Goal: Navigation & Orientation: Find specific page/section

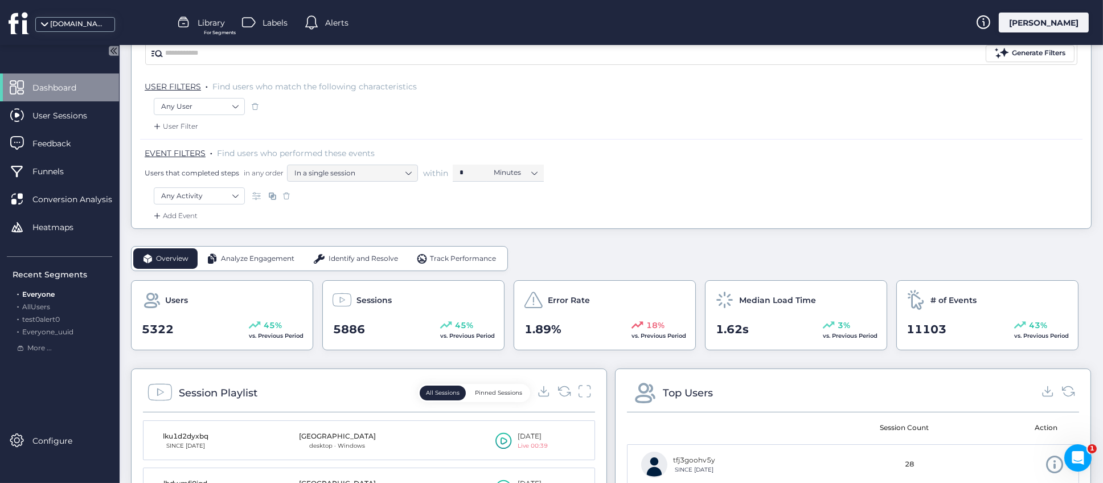
scroll to position [171, 0]
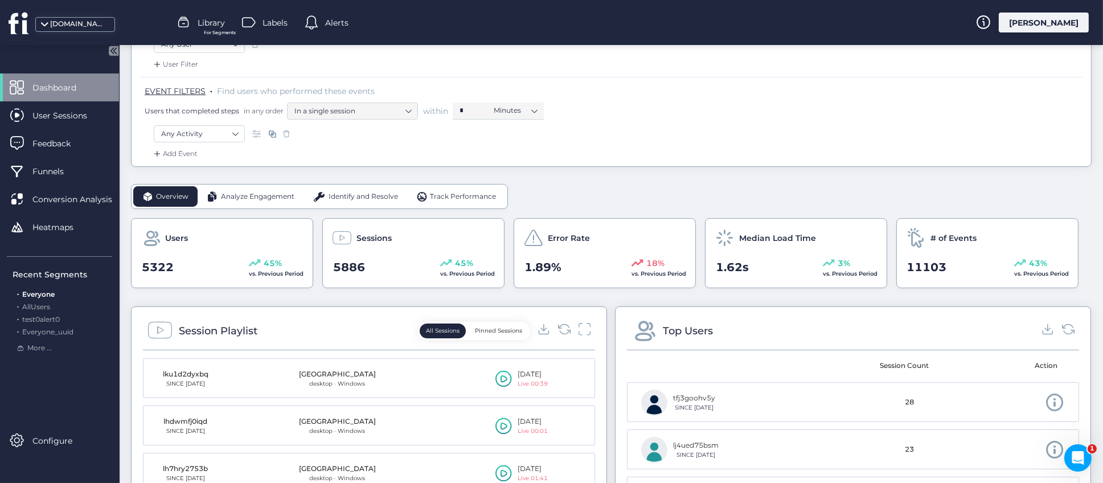
click at [496, 330] on button "Pinned Sessions" at bounding box center [499, 330] width 60 height 15
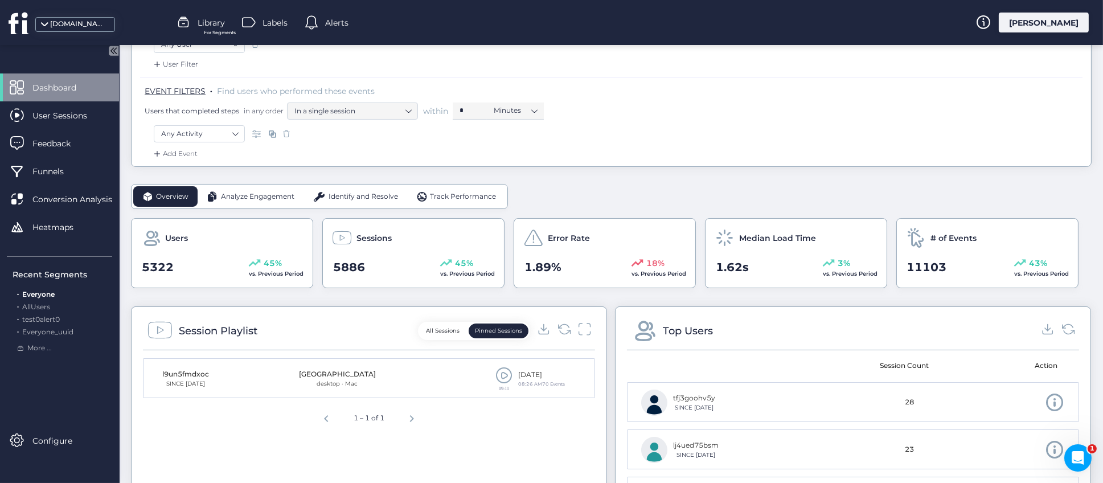
scroll to position [0, 0]
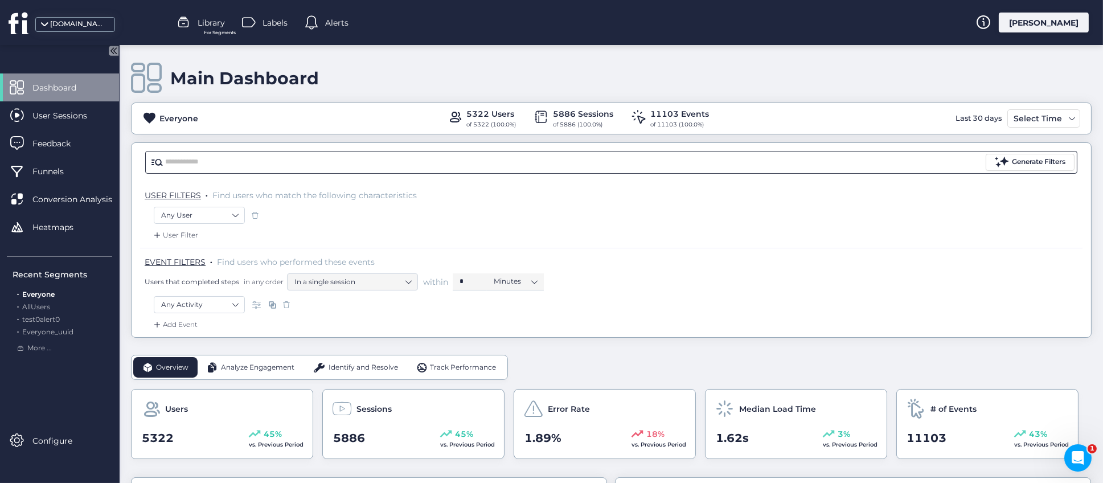
click at [303, 162] on input "text" at bounding box center [574, 162] width 818 height 17
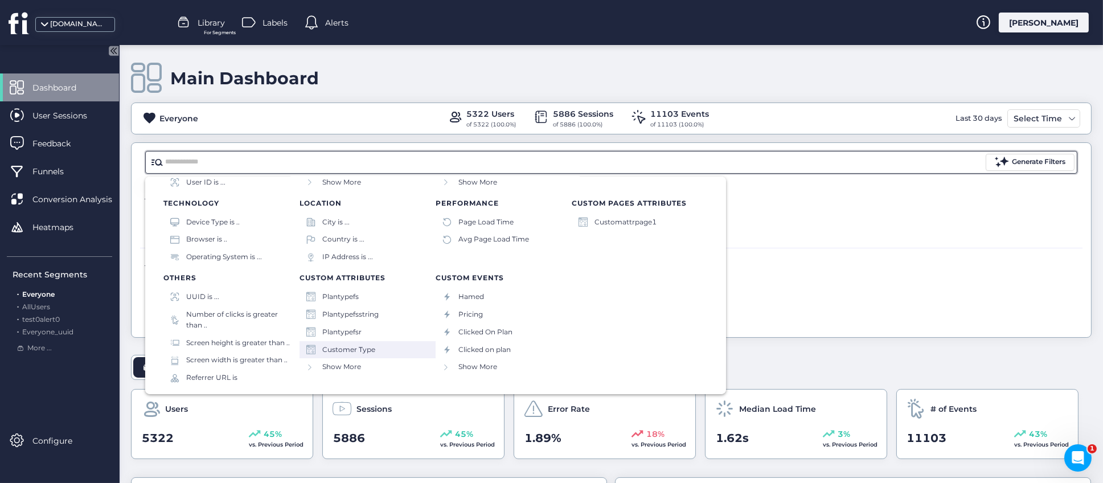
scroll to position [113, 0]
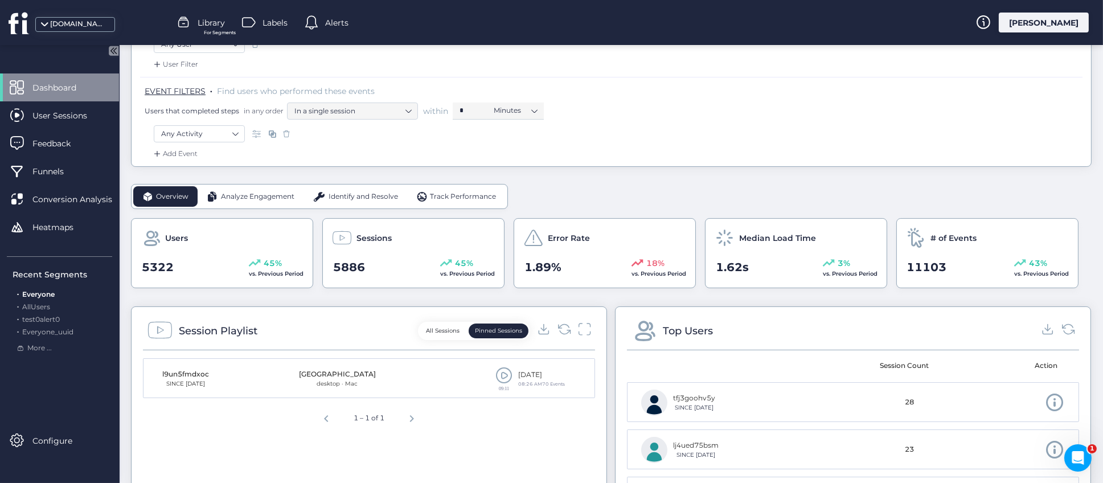
scroll to position [256, 0]
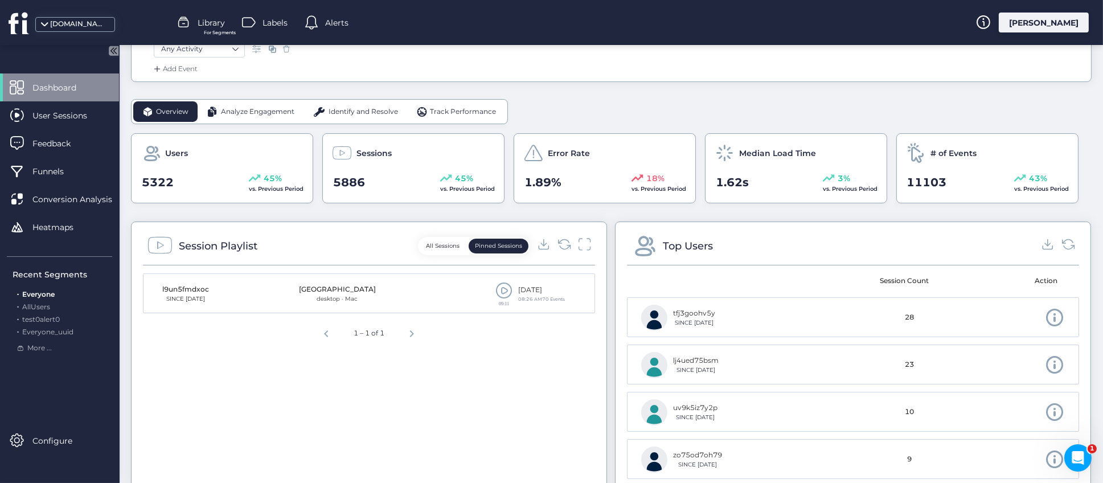
click at [431, 243] on button "All Sessions" at bounding box center [443, 246] width 46 height 15
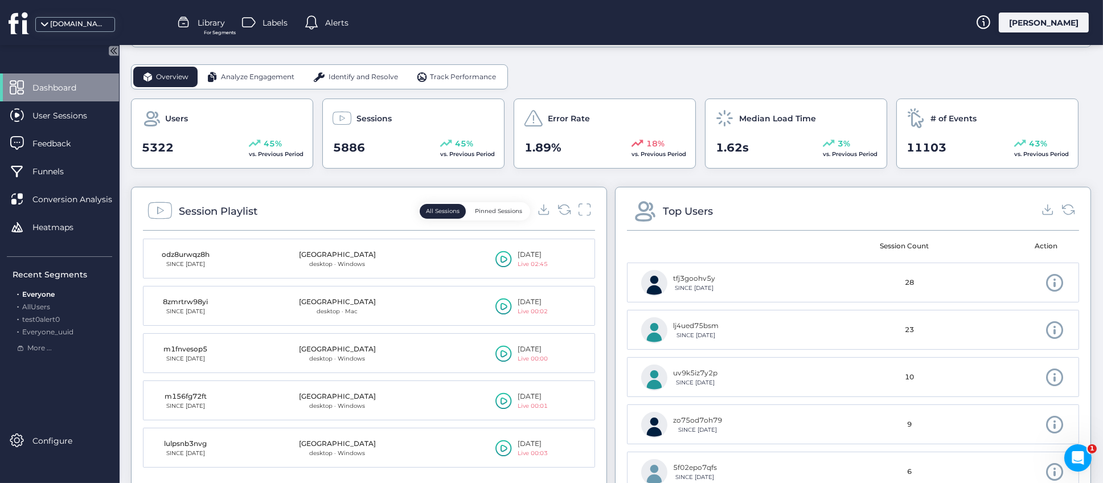
scroll to position [341, 0]
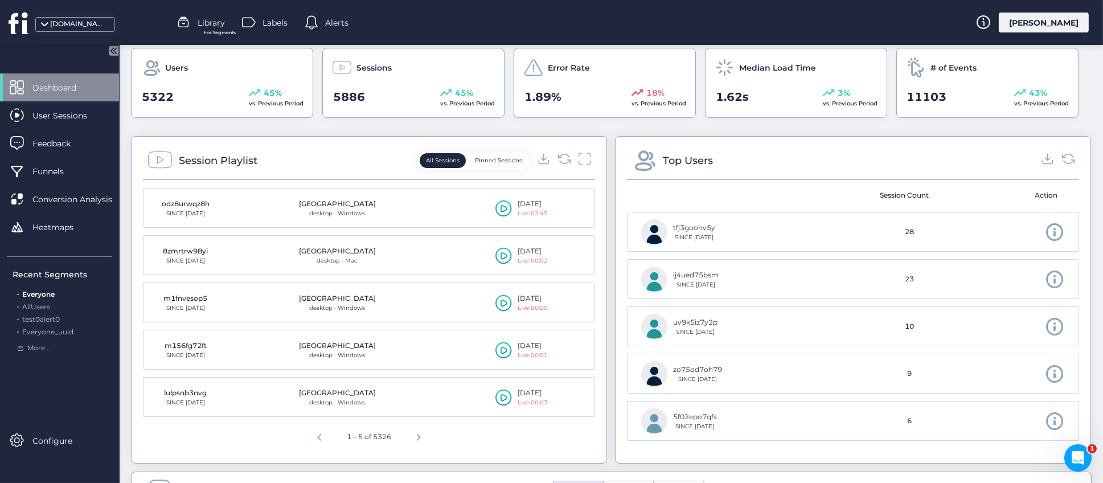
click at [505, 163] on button "Pinned Sessions" at bounding box center [499, 160] width 60 height 15
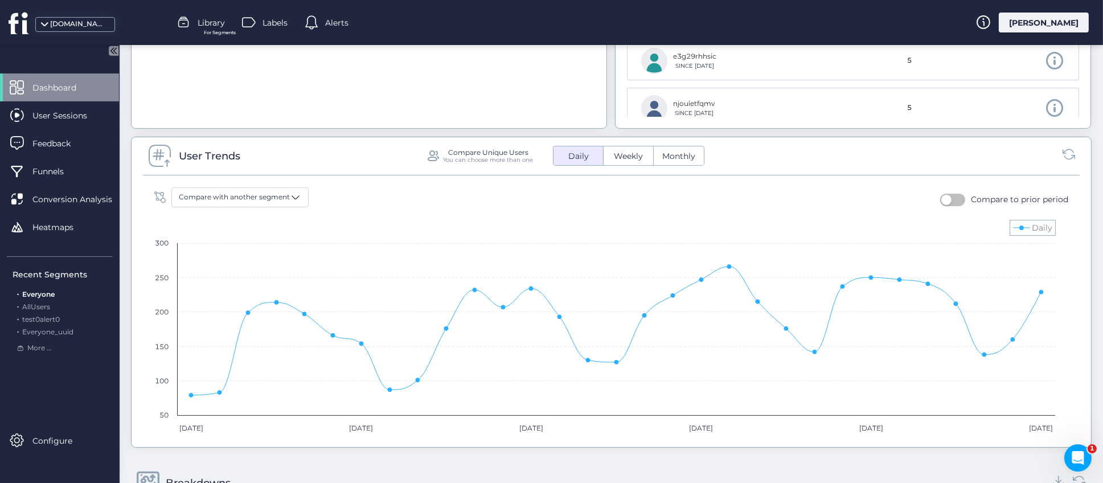
scroll to position [683, 0]
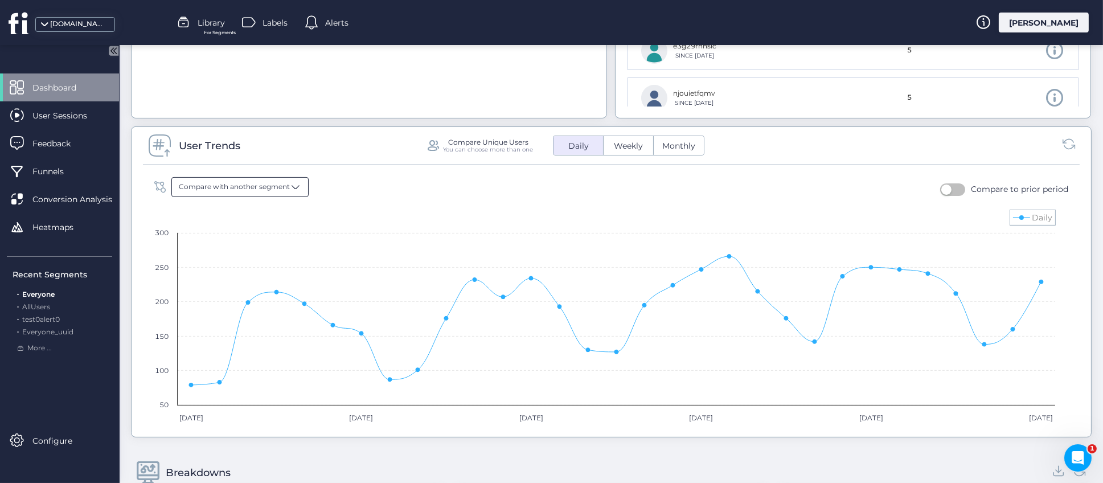
click at [290, 193] on div "Compare with another segment" at bounding box center [239, 187] width 137 height 20
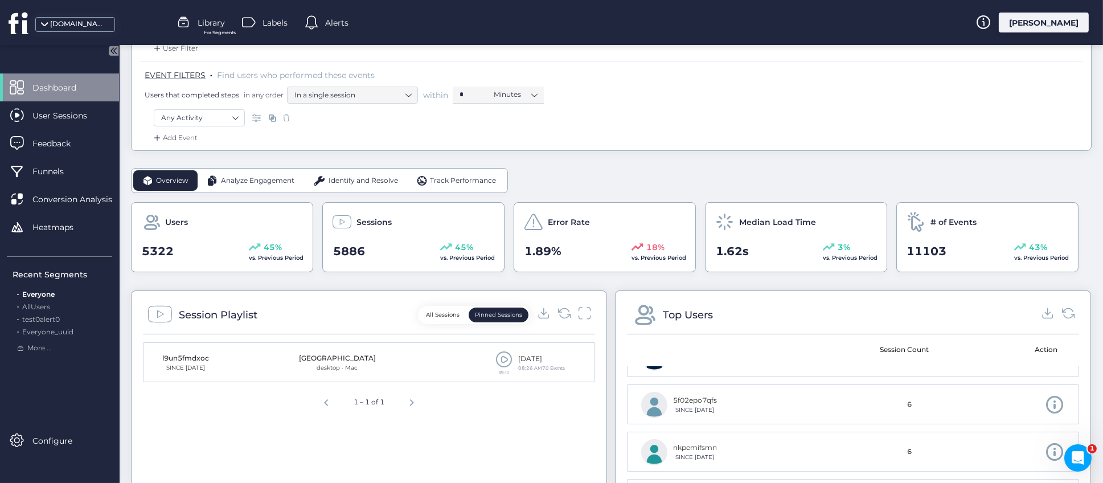
scroll to position [85, 0]
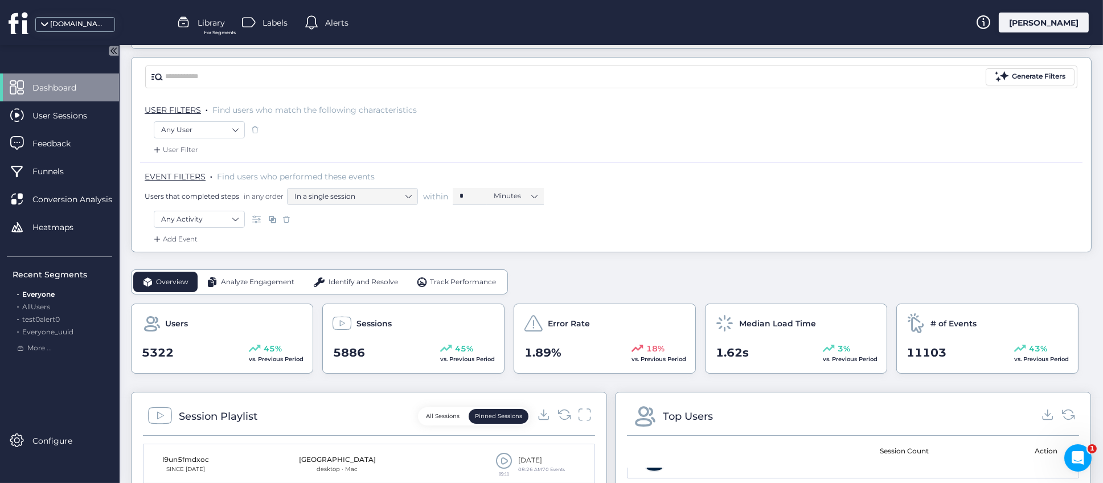
drag, startPoint x: 254, startPoint y: 278, endPoint x: 299, endPoint y: 280, distance: 45.6
click at [253, 278] on span "Analyze Engagement" at bounding box center [257, 282] width 73 height 11
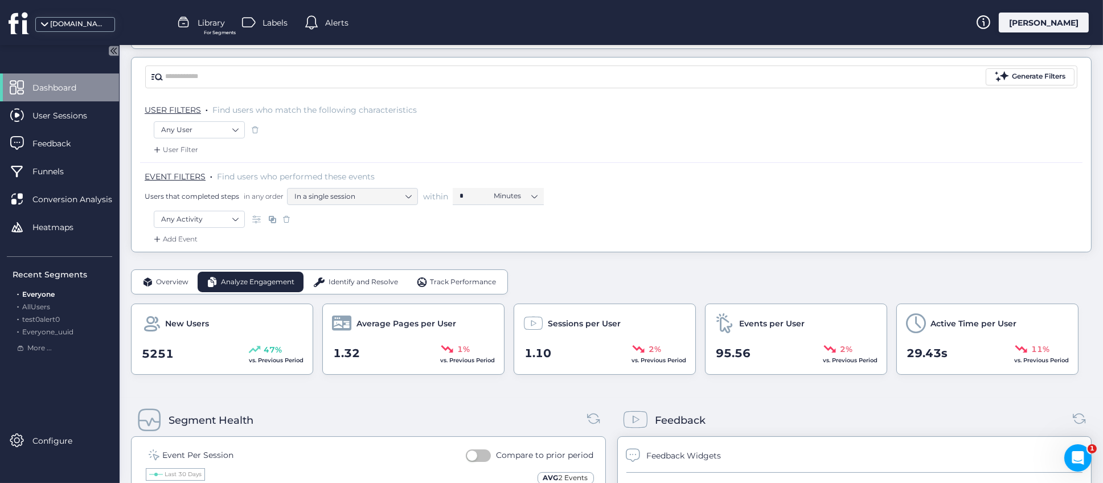
click at [333, 278] on span "Identify and Resolve" at bounding box center [362, 282] width 69 height 11
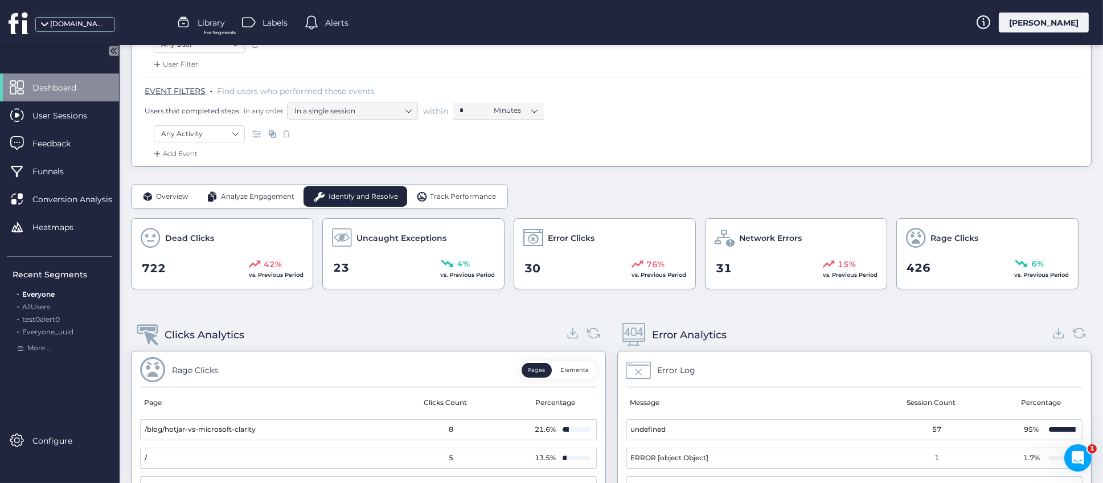
scroll to position [341, 0]
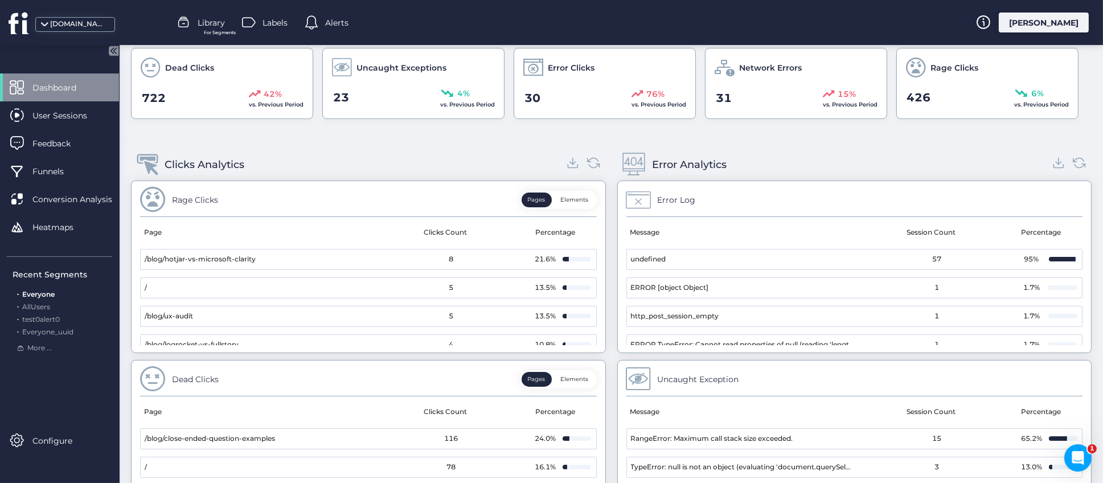
click at [568, 202] on button "Elements" at bounding box center [574, 199] width 40 height 15
click at [191, 258] on span "{ Empty Text }" at bounding box center [168, 259] width 47 height 11
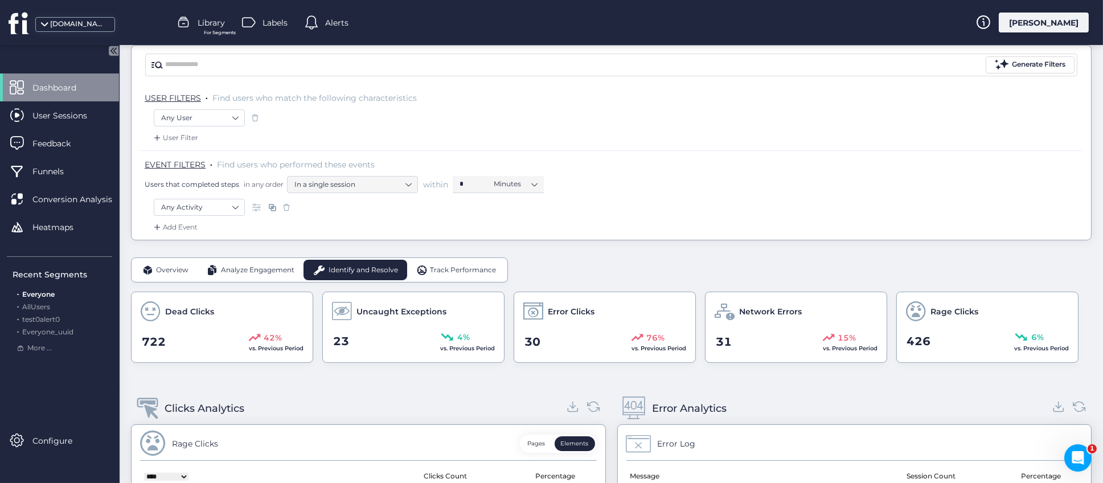
scroll to position [12, 0]
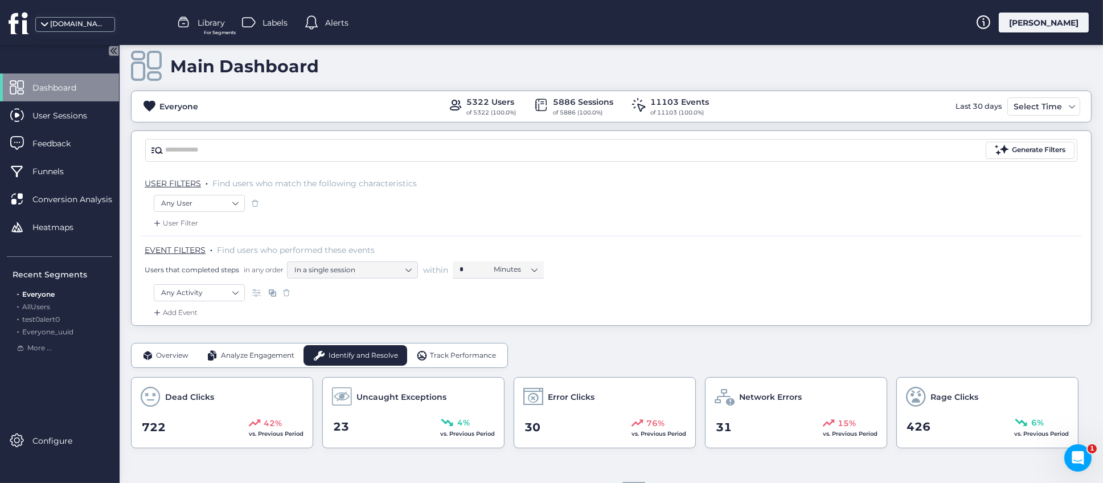
click at [443, 354] on span "Track Performance" at bounding box center [463, 355] width 66 height 11
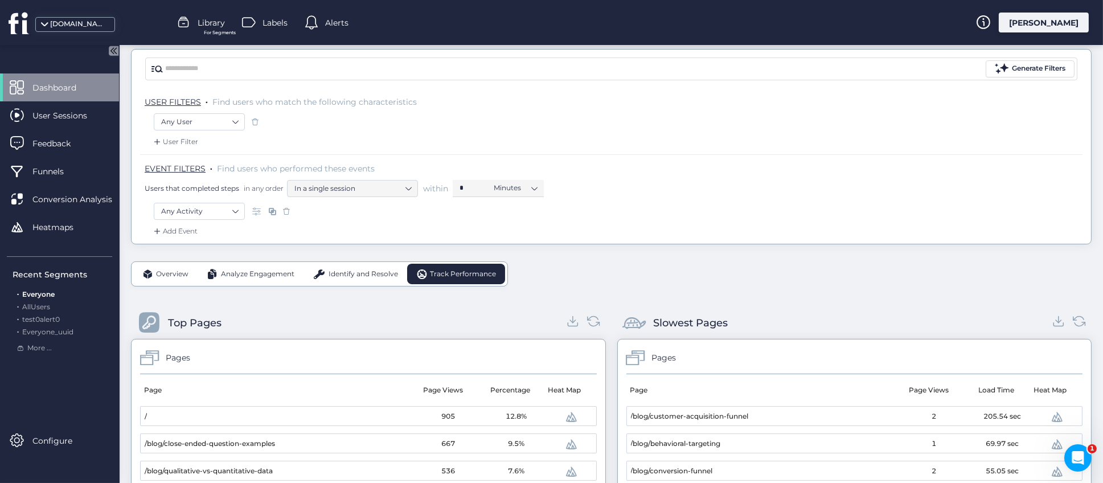
scroll to position [0, 0]
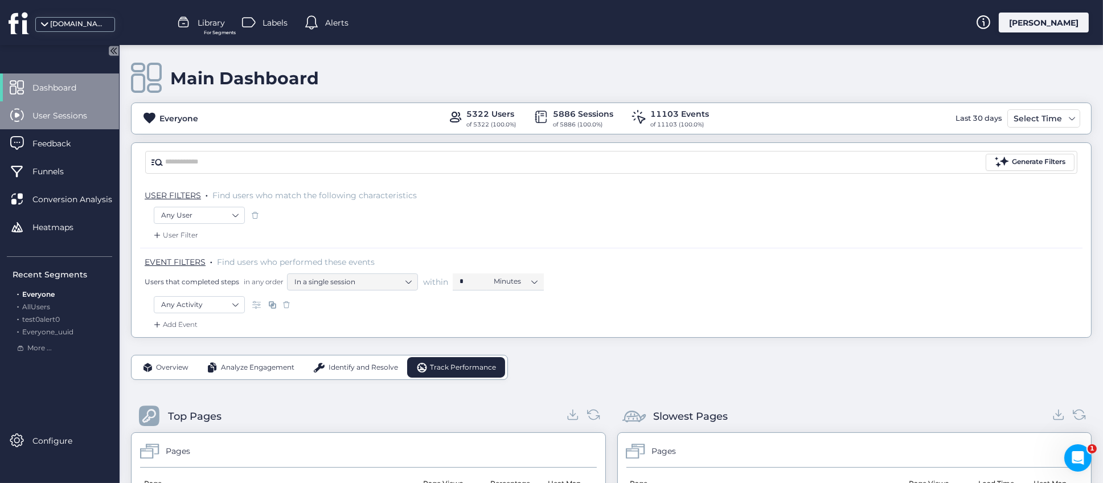
click at [59, 122] on div "User Sessions" at bounding box center [59, 115] width 119 height 28
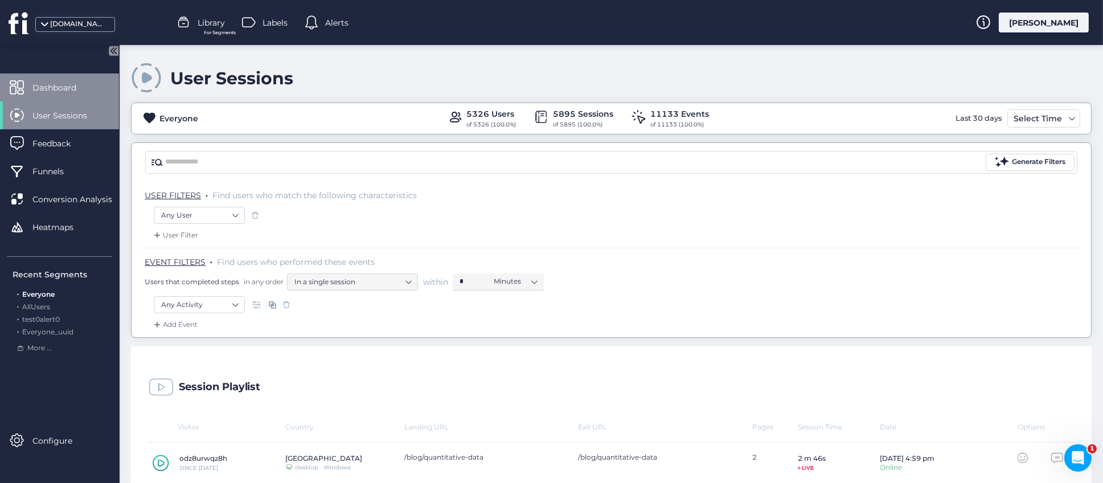
click at [49, 83] on span "Dashboard" at bounding box center [62, 87] width 61 height 13
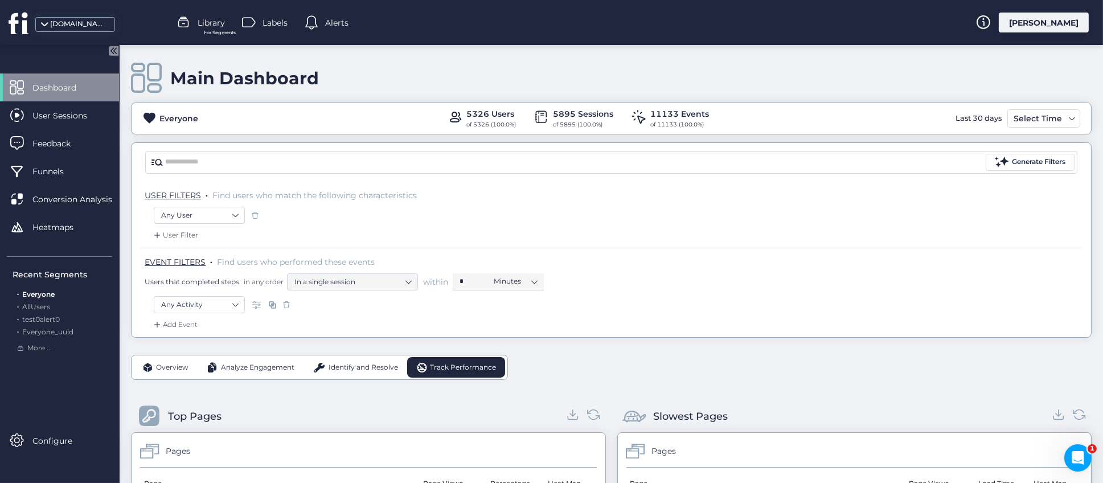
click at [163, 367] on span "Overview" at bounding box center [172, 367] width 32 height 11
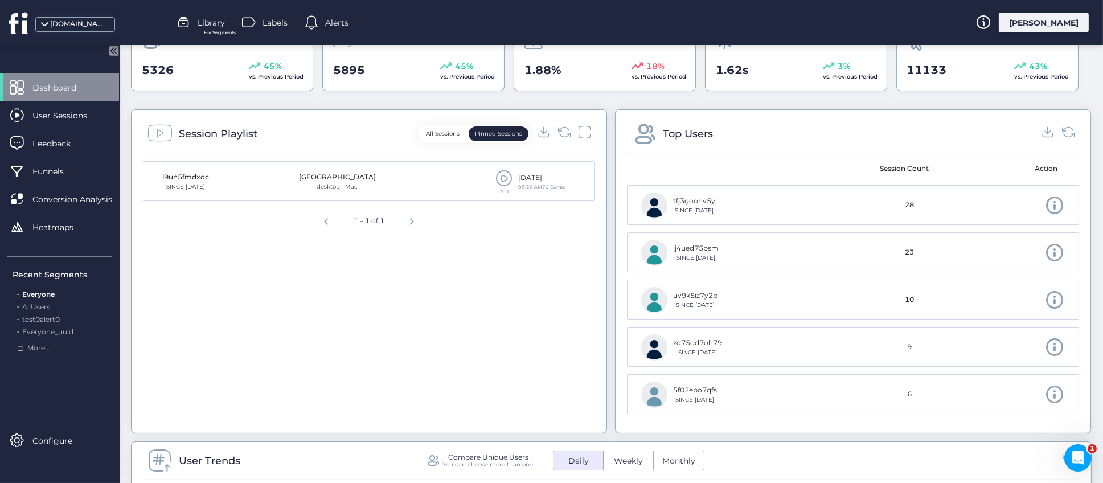
scroll to position [341, 0]
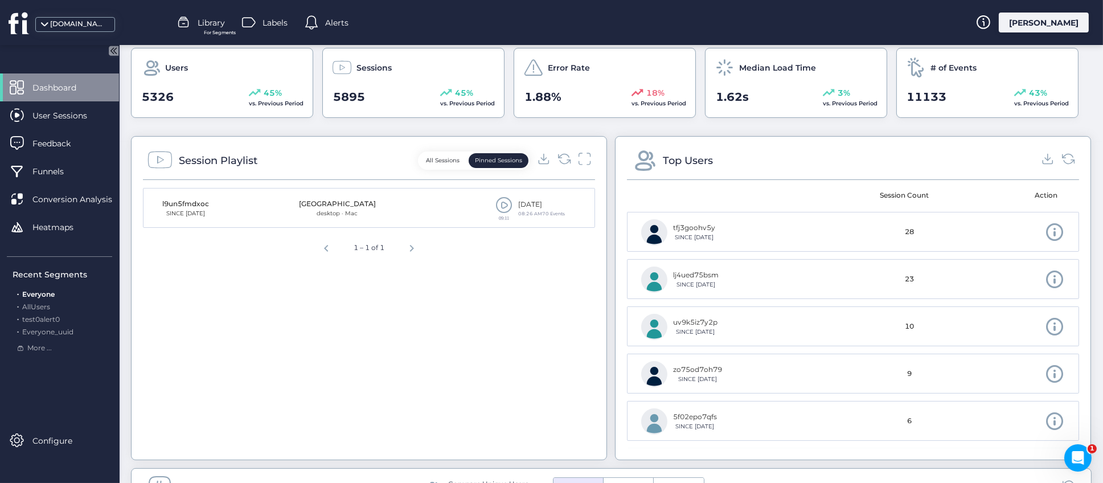
click at [499, 209] on span at bounding box center [503, 204] width 17 height 17
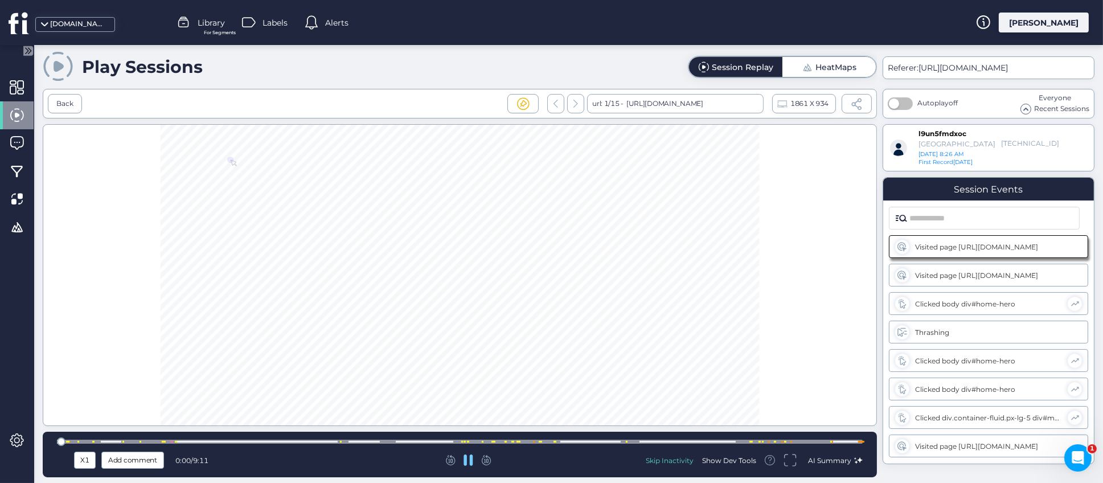
click at [470, 461] on icon at bounding box center [468, 459] width 9 height 11
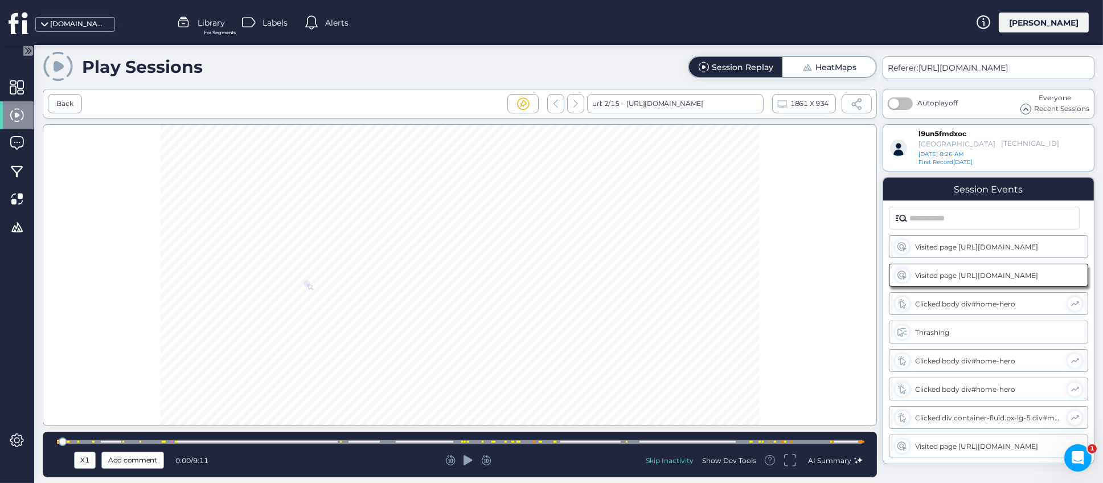
click at [141, 461] on span "Add comment" at bounding box center [132, 460] width 49 height 13
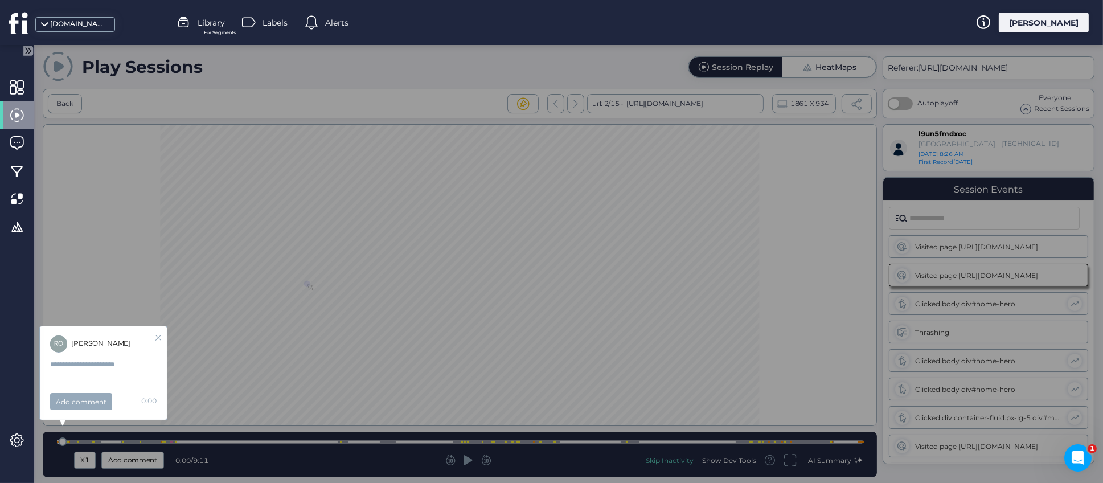
click at [157, 335] on icon at bounding box center [158, 338] width 6 height 6
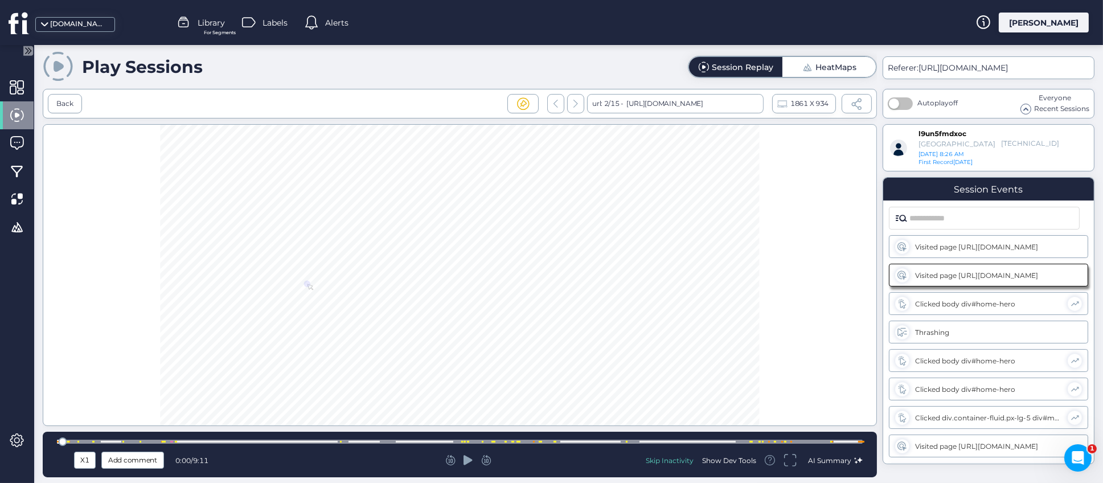
click at [720, 459] on div "Show Dev Tools" at bounding box center [729, 460] width 54 height 10
click at [714, 322] on div "log" at bounding box center [706, 323] width 15 height 11
click at [736, 324] on div "warn" at bounding box center [733, 323] width 23 height 11
click at [762, 322] on div "error" at bounding box center [767, 323] width 26 height 11
click at [712, 460] on div "Show Dev Tools" at bounding box center [729, 460] width 54 height 10
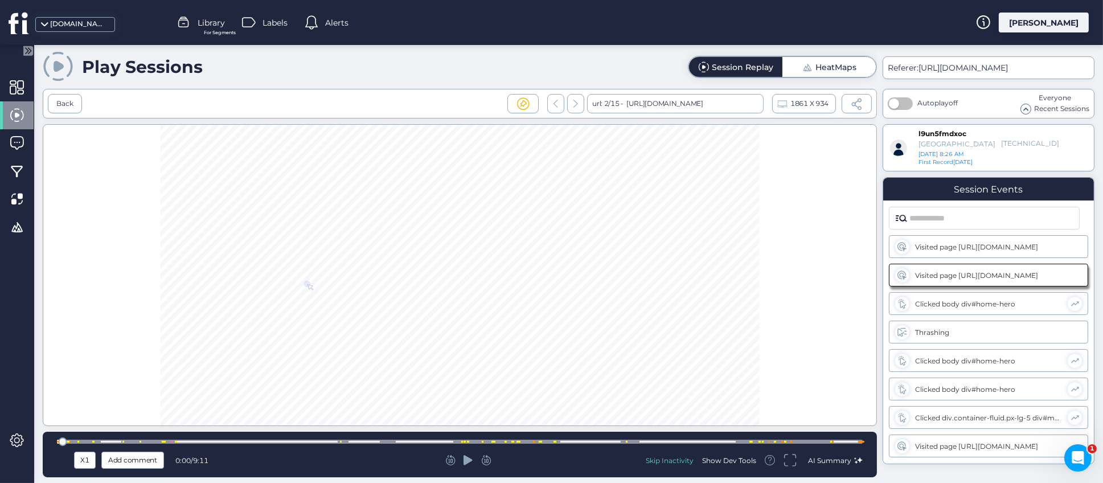
click at [834, 462] on span "AI Summary" at bounding box center [829, 460] width 43 height 9
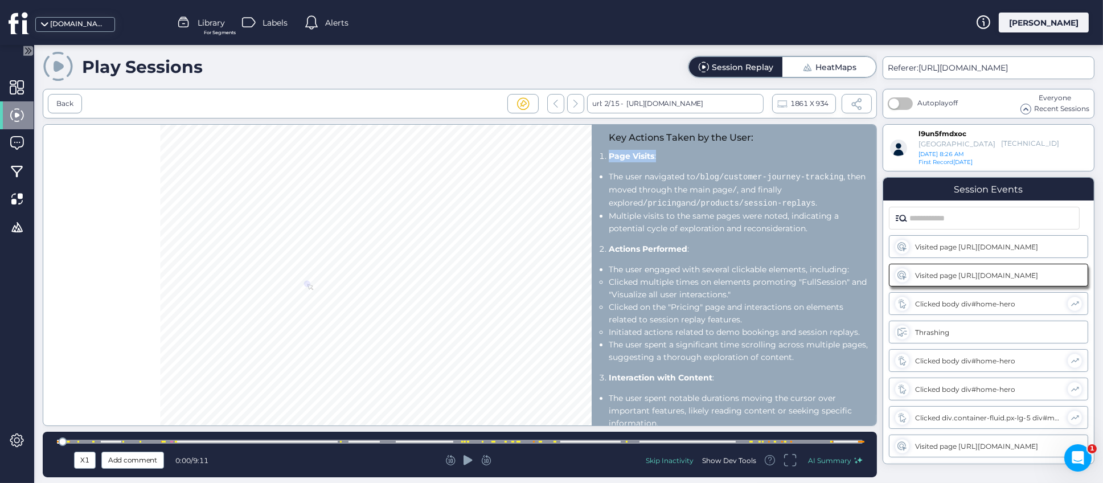
drag, startPoint x: 605, startPoint y: 157, endPoint x: 664, endPoint y: 155, distance: 58.7
click at [664, 155] on li "Page Visits :" at bounding box center [740, 156] width 262 height 13
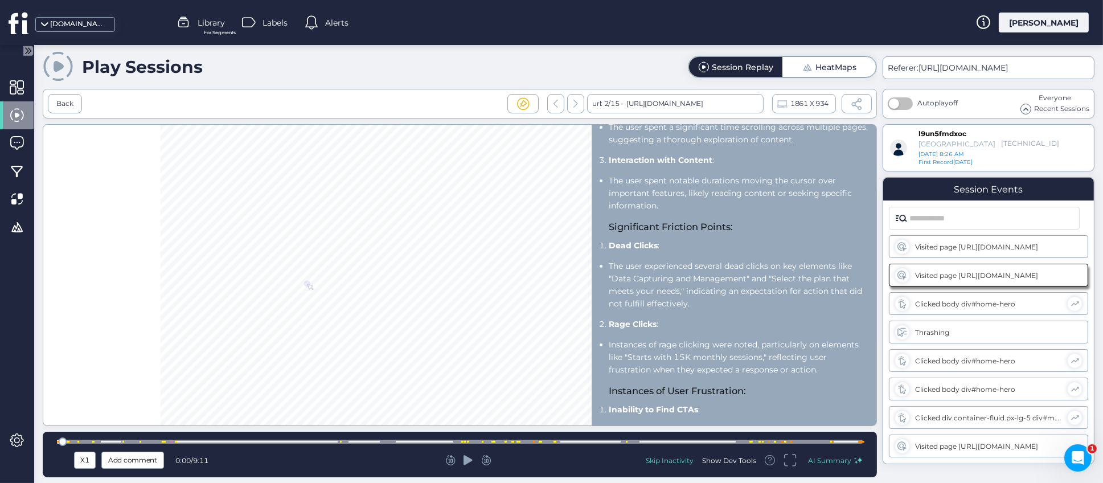
scroll to position [256, 0]
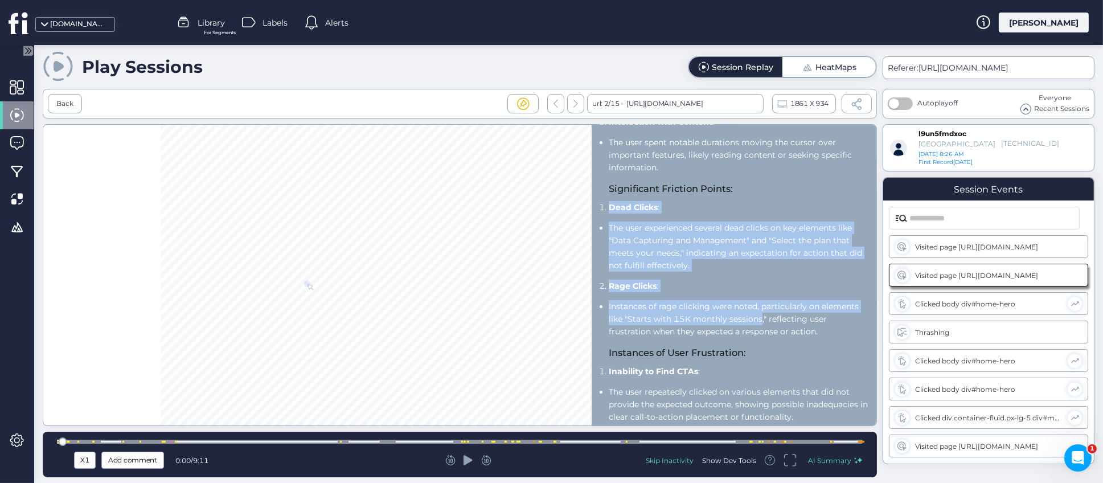
drag, startPoint x: 609, startPoint y: 219, endPoint x: 759, endPoint y: 334, distance: 188.9
click at [759, 334] on div "Key Actions Taken by the User: Page Visits : The user navigated to /blog/custom…" at bounding box center [740, 339] width 262 height 929
click at [759, 334] on li "Instances of rage clicking were noted, particularly on elements like "Starts wi…" at bounding box center [740, 319] width 262 height 38
click at [777, 305] on div "Key Actions Taken by the User: Page Visits : The user navigated to /blog/custom…" at bounding box center [740, 339] width 262 height 929
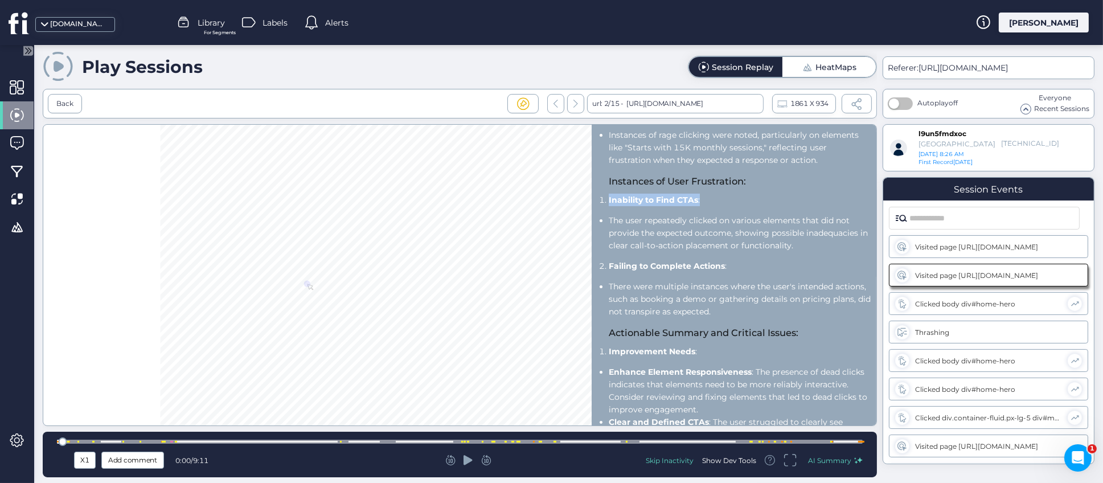
drag, startPoint x: 606, startPoint y: 213, endPoint x: 711, endPoint y: 211, distance: 104.8
click at [711, 206] on li "Inability to Find CTAs :" at bounding box center [740, 200] width 262 height 13
click at [715, 221] on div "Key Actions Taken by the User: Page Visits : The user navigated to /blog/custom…" at bounding box center [740, 167] width 262 height 929
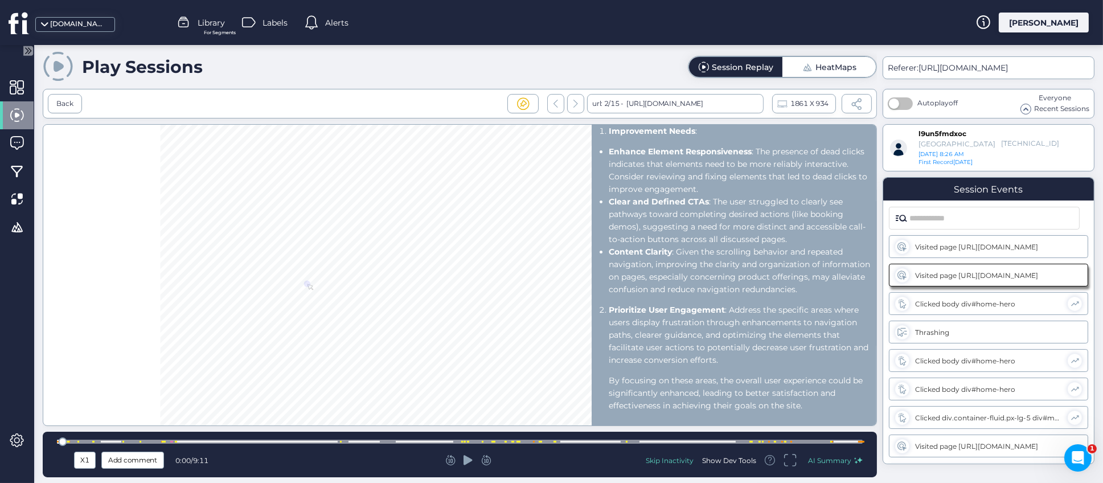
scroll to position [573, 0]
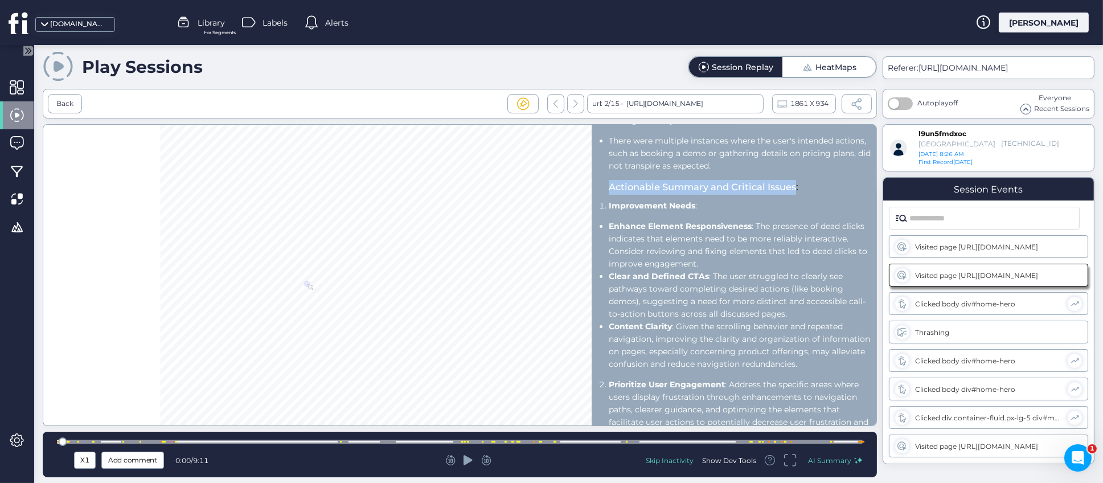
drag, startPoint x: 603, startPoint y: 200, endPoint x: 796, endPoint y: 202, distance: 193.0
click at [796, 202] on div "Key Actions Taken by the User: Page Visits : The user navigated to /blog/custom…" at bounding box center [734, 275] width 285 height 301
click at [753, 252] on li "Enhance Element Responsiveness : The presence of dead clicks indicates that ele…" at bounding box center [740, 245] width 262 height 50
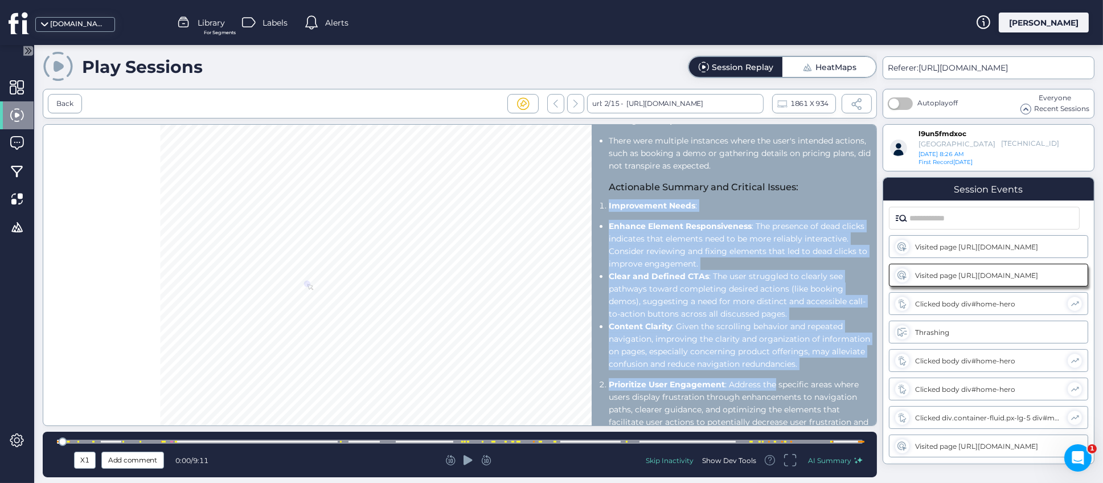
drag, startPoint x: 606, startPoint y: 220, endPoint x: 775, endPoint y: 384, distance: 235.9
click at [775, 384] on div "Key Actions Taken by the User: Page Visits : The user navigated to /blog/custom…" at bounding box center [740, 22] width 262 height 929
click at [777, 383] on div "Key Actions Taken by the User: Page Visits : The user navigated to /blog/custom…" at bounding box center [740, 22] width 262 height 929
click at [725, 309] on li "Clear and Defined CTAs : The user struggled to clearly see pathways toward comp…" at bounding box center [740, 295] width 262 height 50
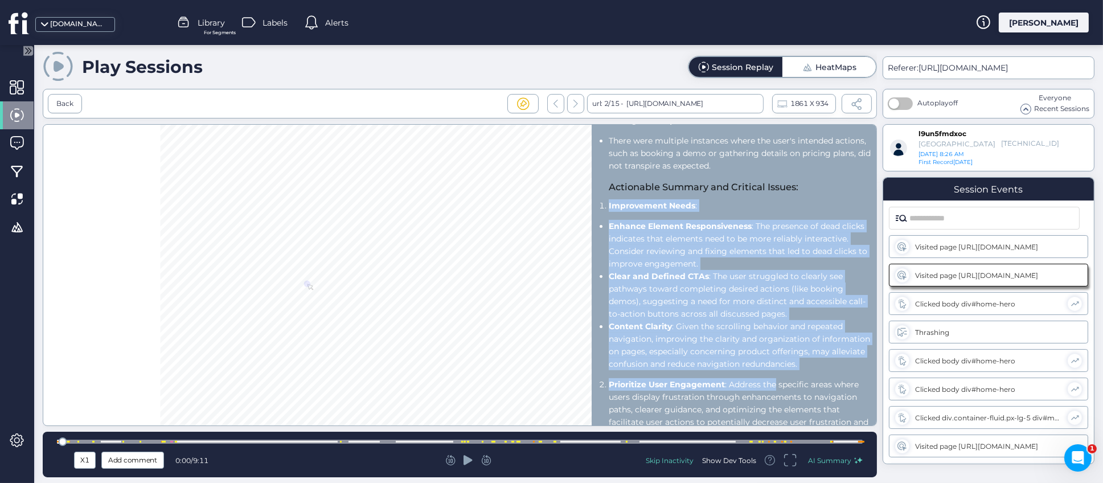
click at [763, 270] on li "Enhance Element Responsiveness : The presence of dead clicks indicates that ele…" at bounding box center [740, 245] width 262 height 50
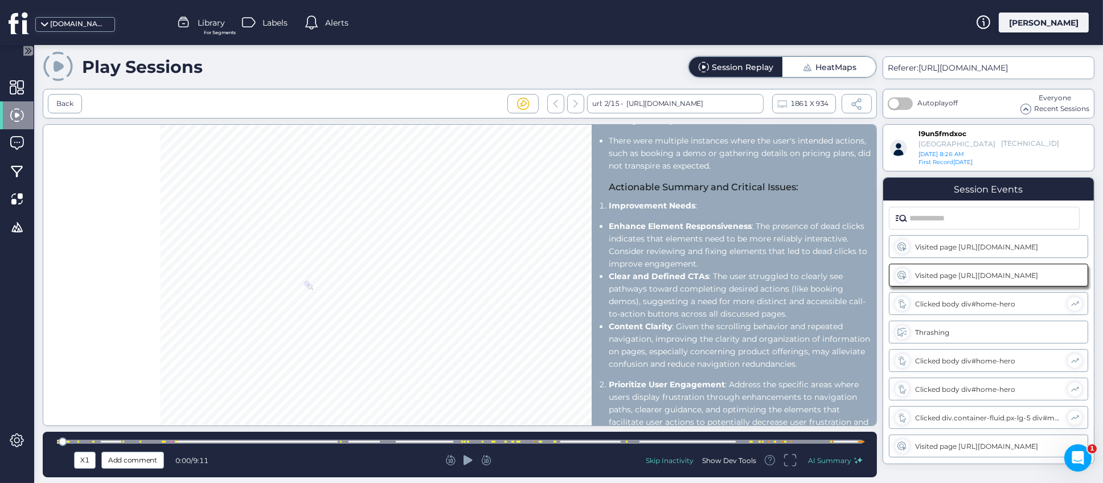
click at [819, 385] on div "Key Actions Taken by the User: Page Visits : The user navigated to /blog/custom…" at bounding box center [740, 22] width 262 height 929
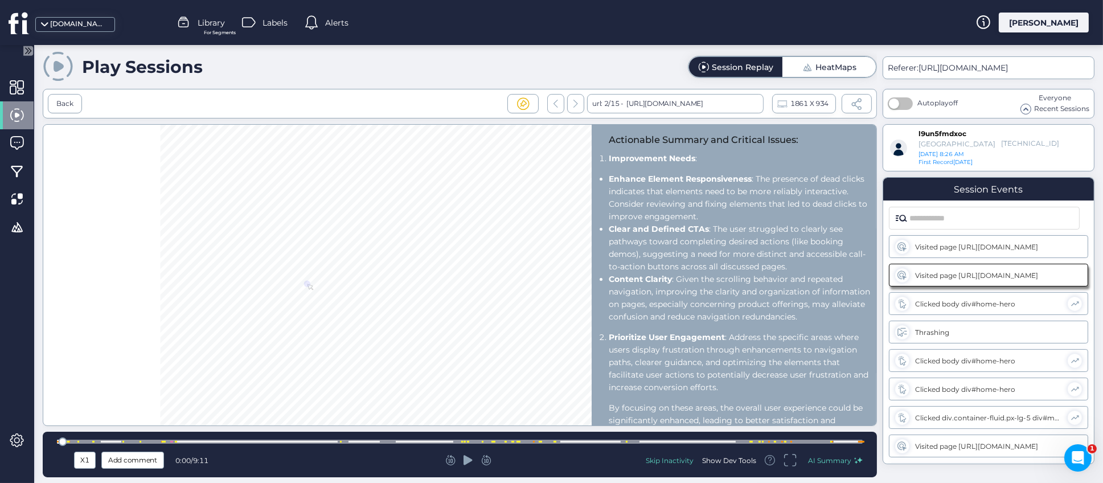
scroll to position [658, 0]
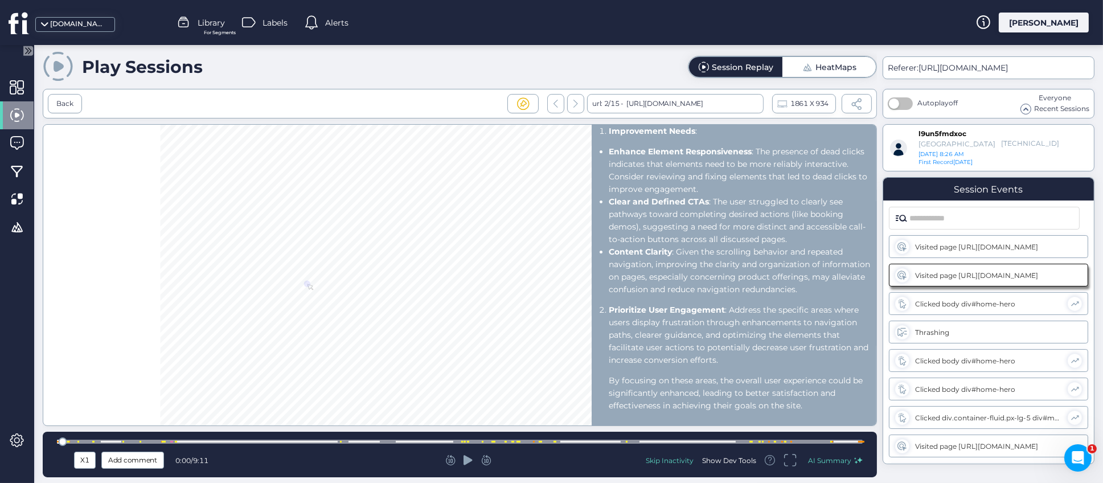
click at [529, 413] on div "Key Actions Taken by the User: Page Visits : The user navigated to /blog/custom…" at bounding box center [460, 275] width 834 height 302
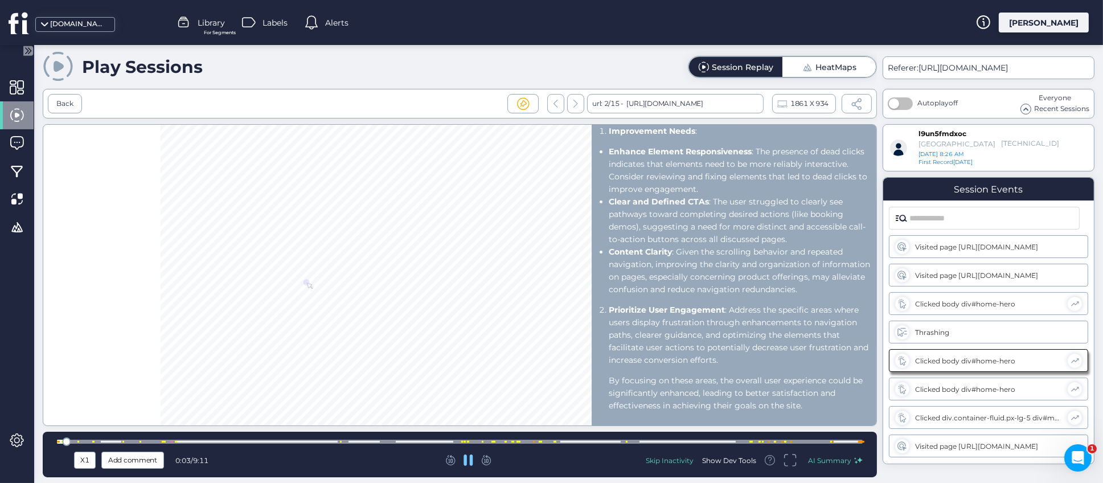
scroll to position [14, 0]
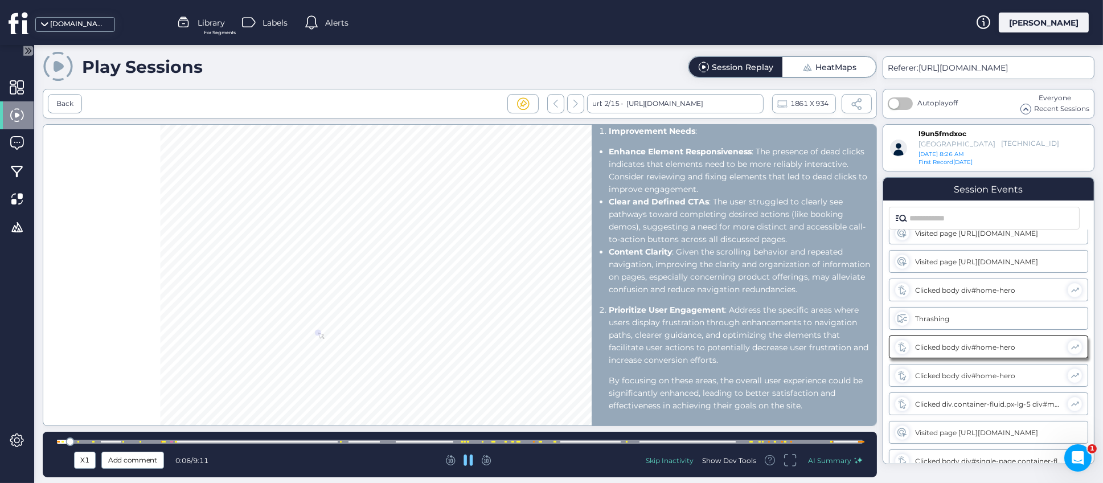
click at [837, 458] on span "AI Summary" at bounding box center [829, 460] width 43 height 9
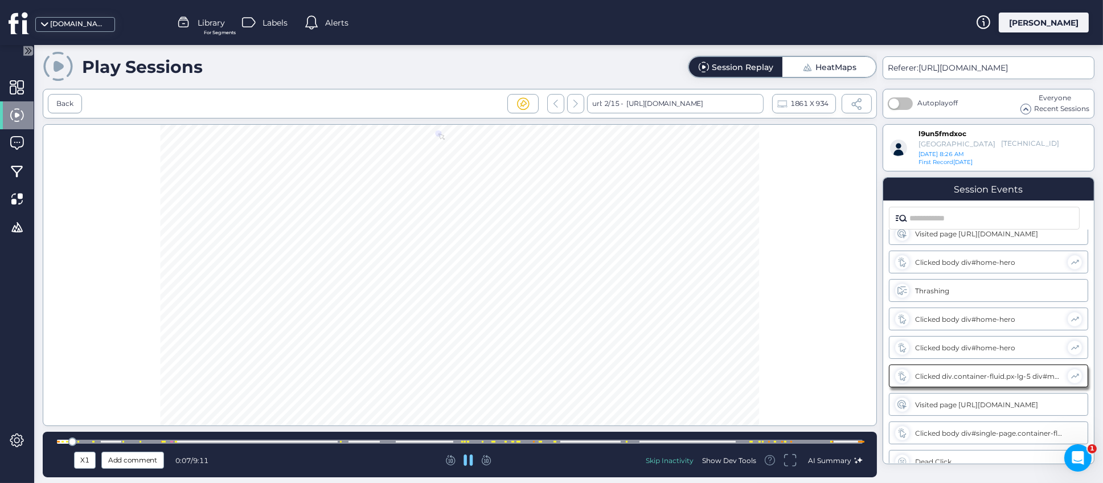
scroll to position [71, 0]
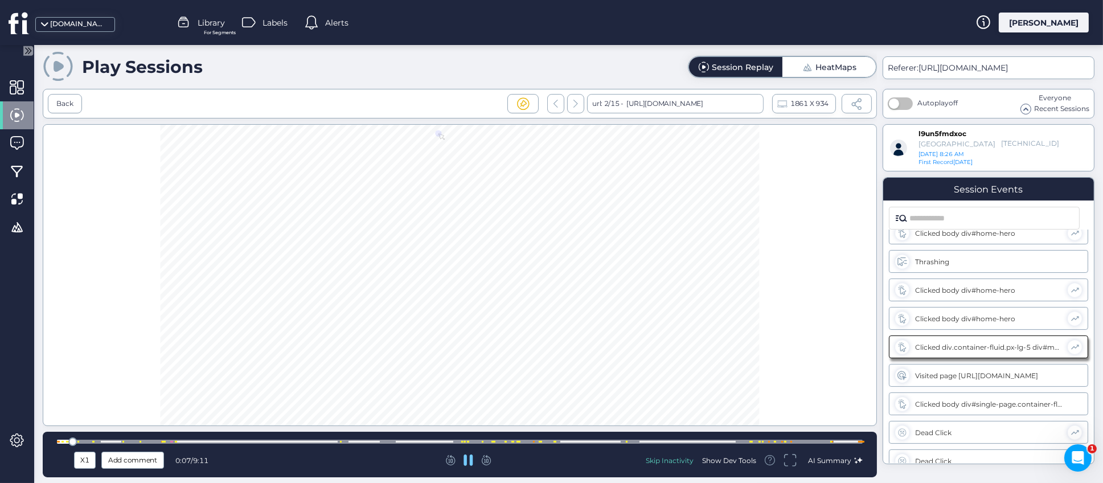
drag, startPoint x: 664, startPoint y: 461, endPoint x: 673, endPoint y: 461, distance: 9.7
click at [663, 461] on div "Skip Inactivity" at bounding box center [670, 460] width 48 height 10
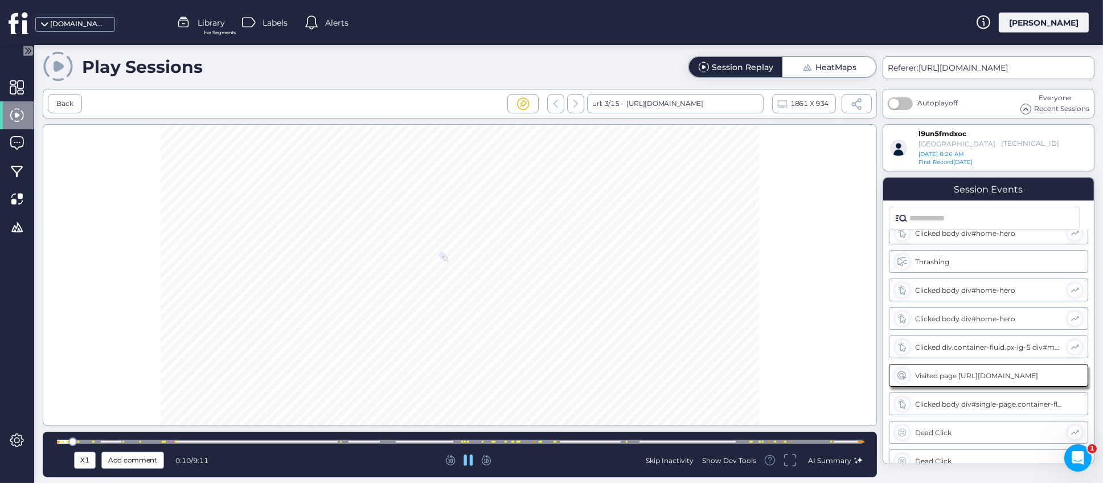
click at [666, 458] on div "Skip Inactivity" at bounding box center [670, 460] width 48 height 10
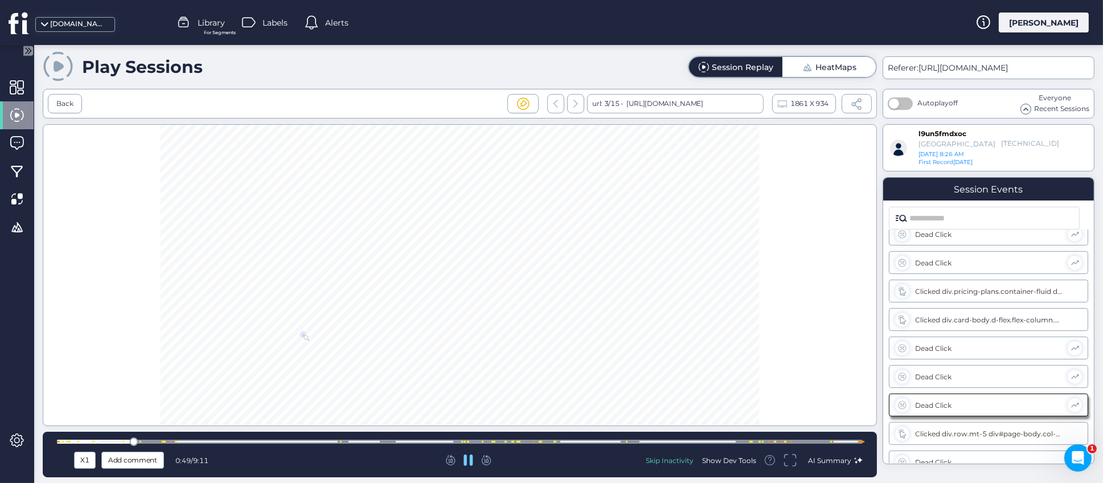
scroll to position [525, 0]
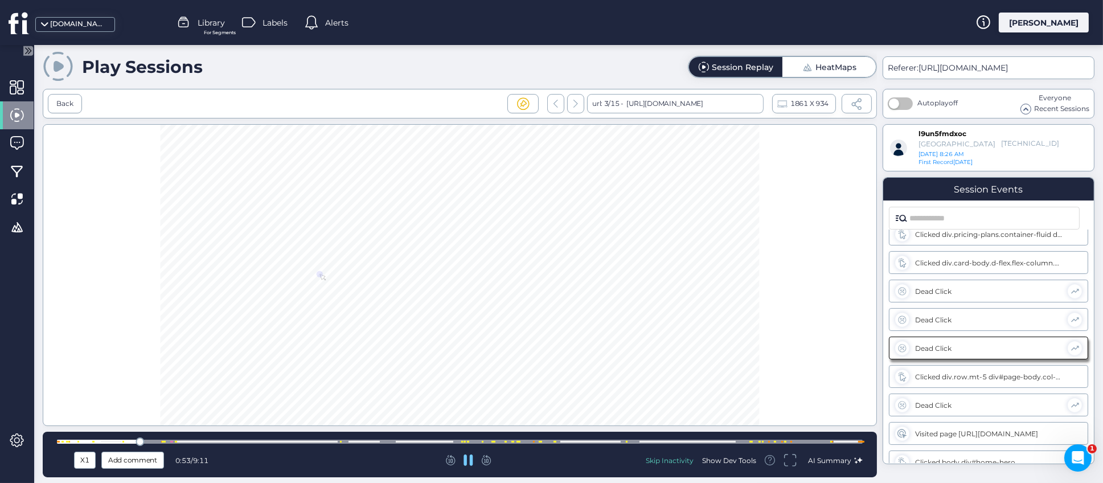
click at [87, 462] on div "X1" at bounding box center [85, 460] width 16 height 13
click at [806, 382] on div "Key Actions Taken by the User: Page Visits : The user navigated to /blog/custom…" at bounding box center [460, 275] width 834 height 302
click at [797, 269] on div "Key Actions Taken by the User: Page Visits : The user navigated to /blog/custom…" at bounding box center [460, 275] width 834 height 302
drag, startPoint x: 201, startPoint y: 261, endPoint x: 193, endPoint y: 262, distance: 8.1
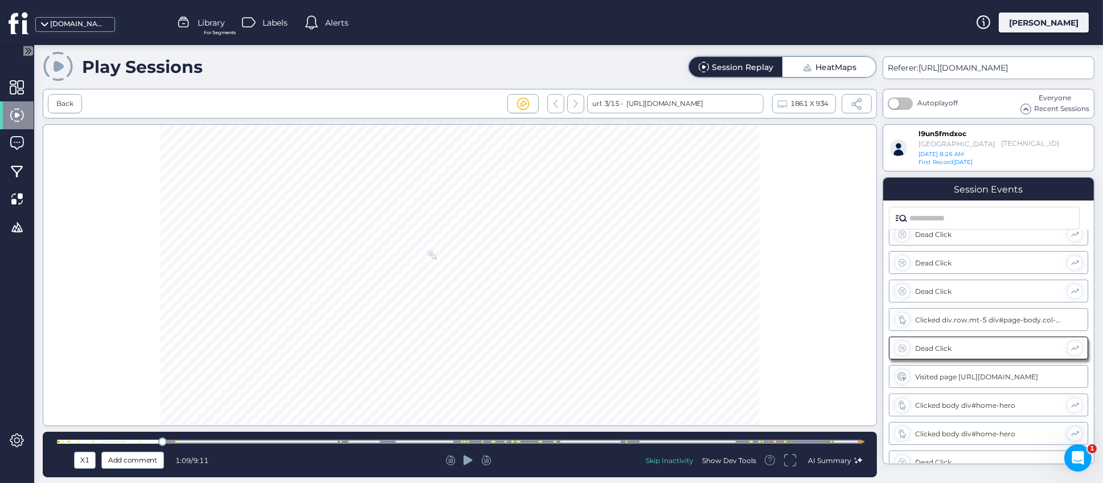
click at [201, 261] on div "Key Actions Taken by the User: Page Visits : The user navigated to /blog/custom…" at bounding box center [460, 275] width 834 height 302
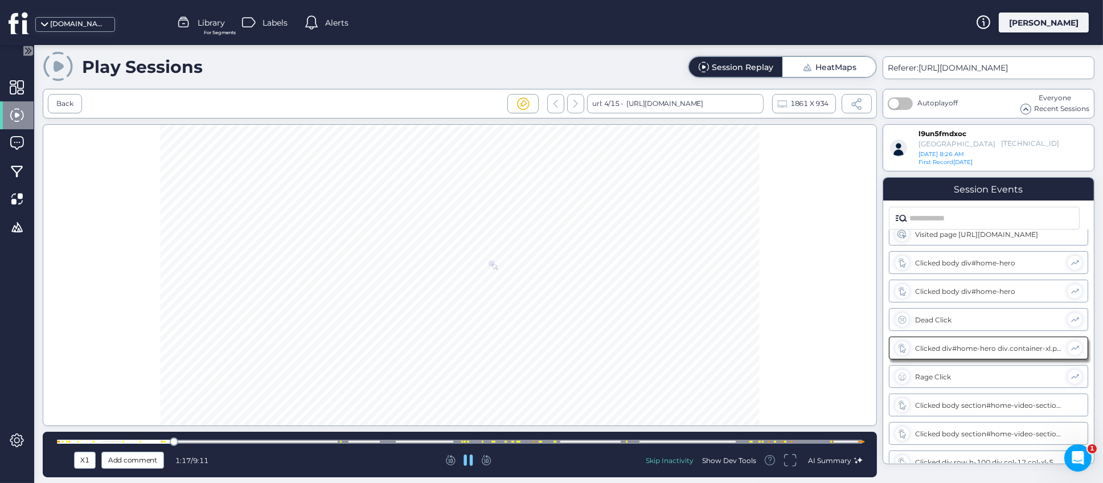
click at [469, 460] on icon at bounding box center [468, 459] width 10 height 11
